Goal: Information Seeking & Learning: Learn about a topic

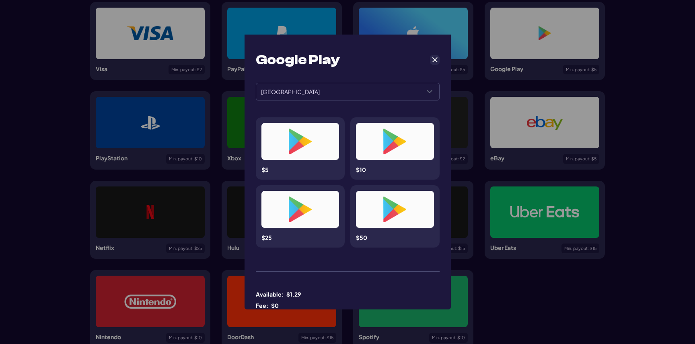
click at [435, 59] on span "Cancel" at bounding box center [434, 59] width 7 height 7
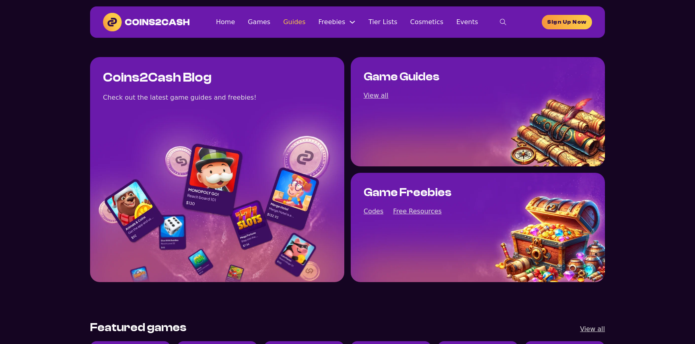
click at [299, 20] on link "Guides" at bounding box center [294, 21] width 22 height 11
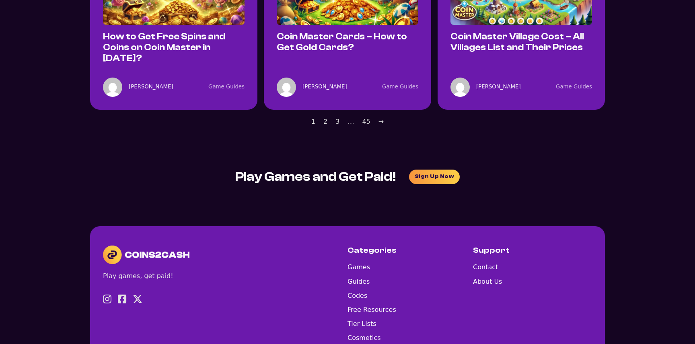
scroll to position [827, 0]
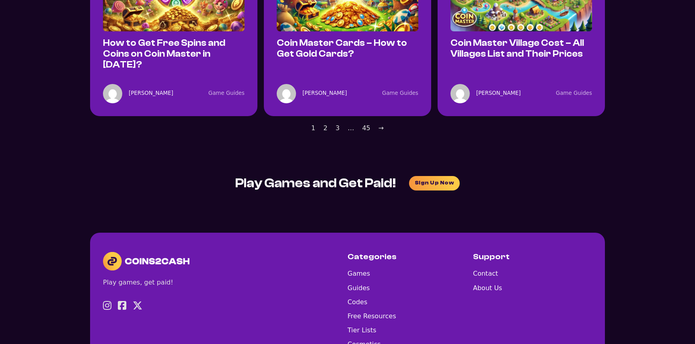
click at [324, 123] on link "2" at bounding box center [325, 128] width 4 height 11
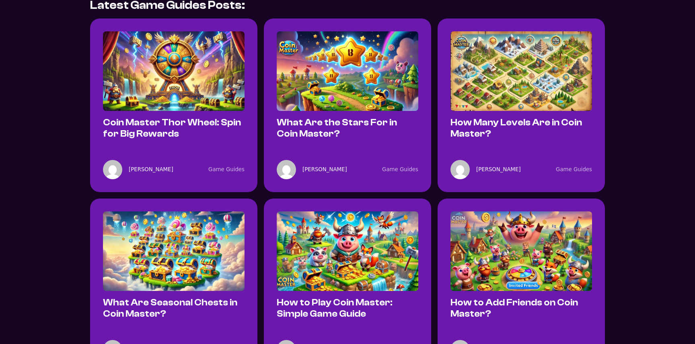
scroll to position [199, 0]
